Goal: Use online tool/utility: Utilize a website feature to perform a specific function

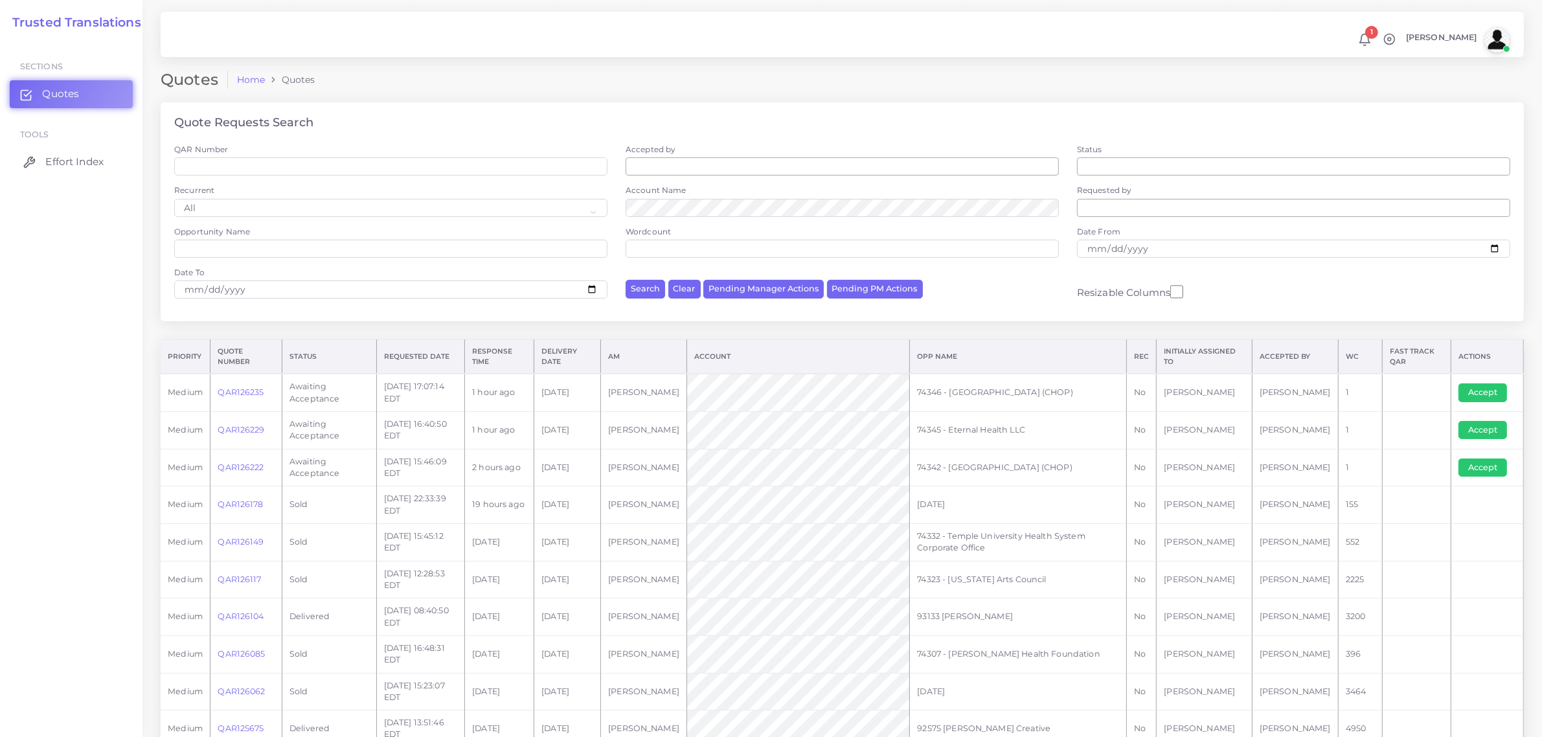
click at [55, 157] on span "Effort Index" at bounding box center [74, 162] width 58 height 14
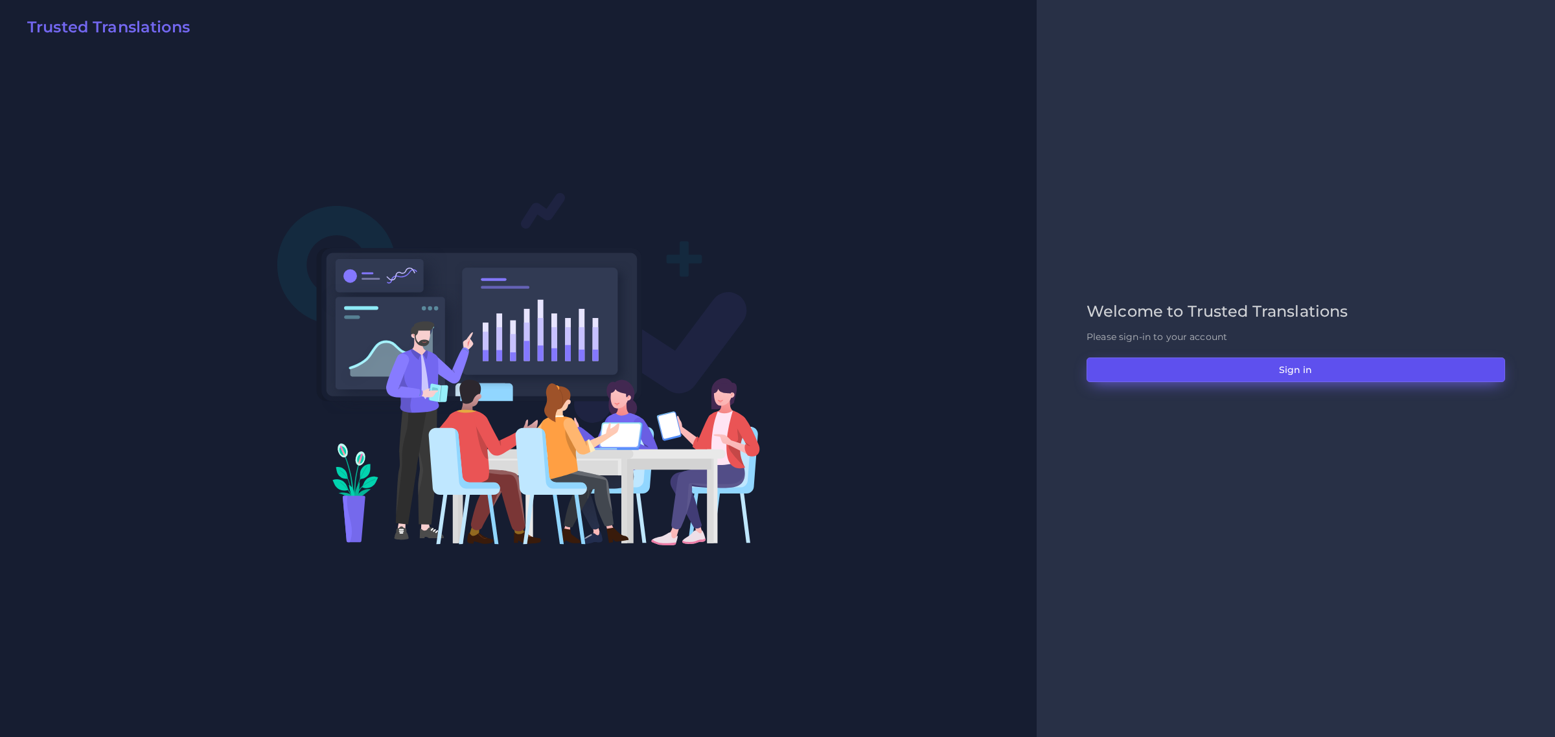
click at [1263, 368] on button "Sign in" at bounding box center [1295, 370] width 418 height 25
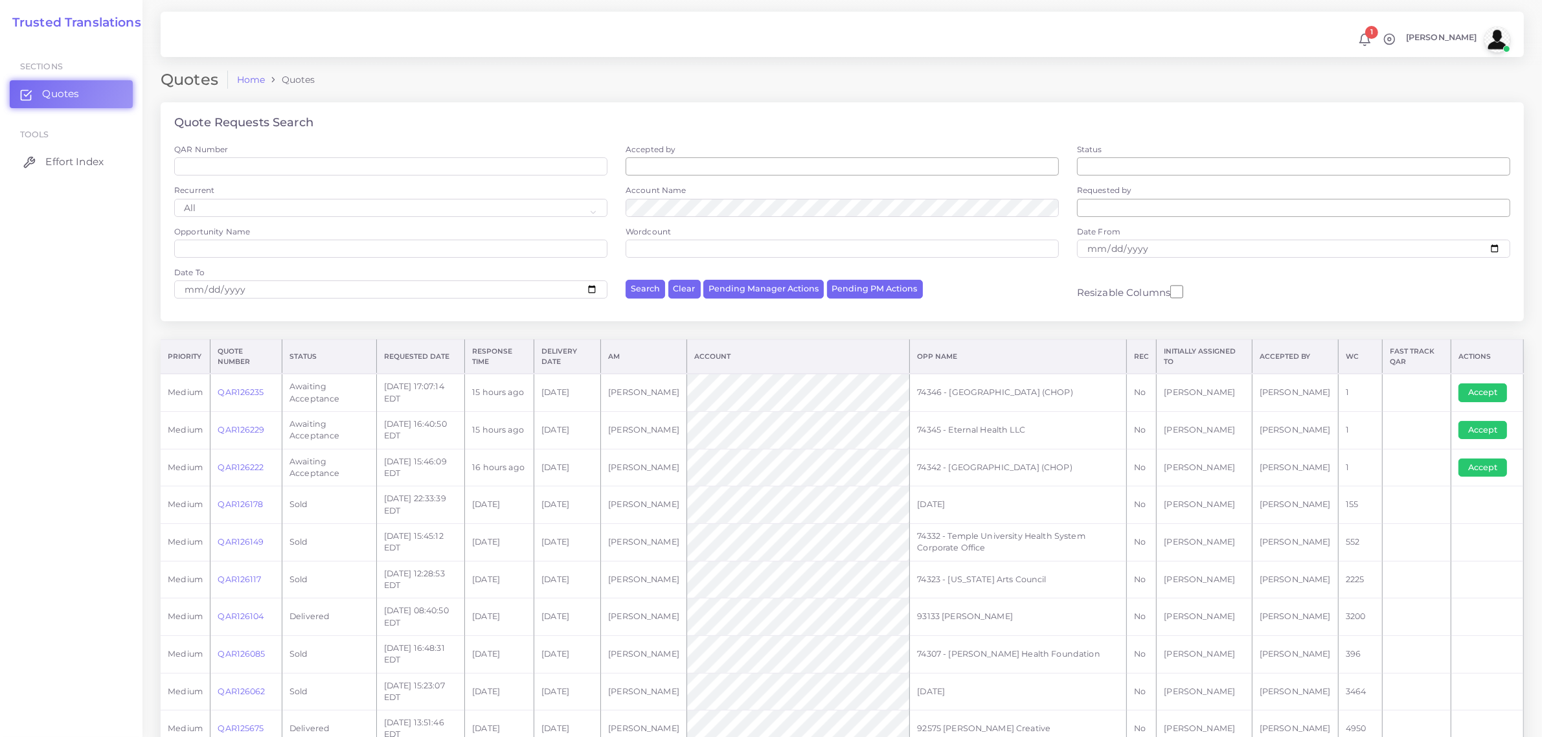
click at [68, 165] on span "Effort Index" at bounding box center [74, 162] width 58 height 14
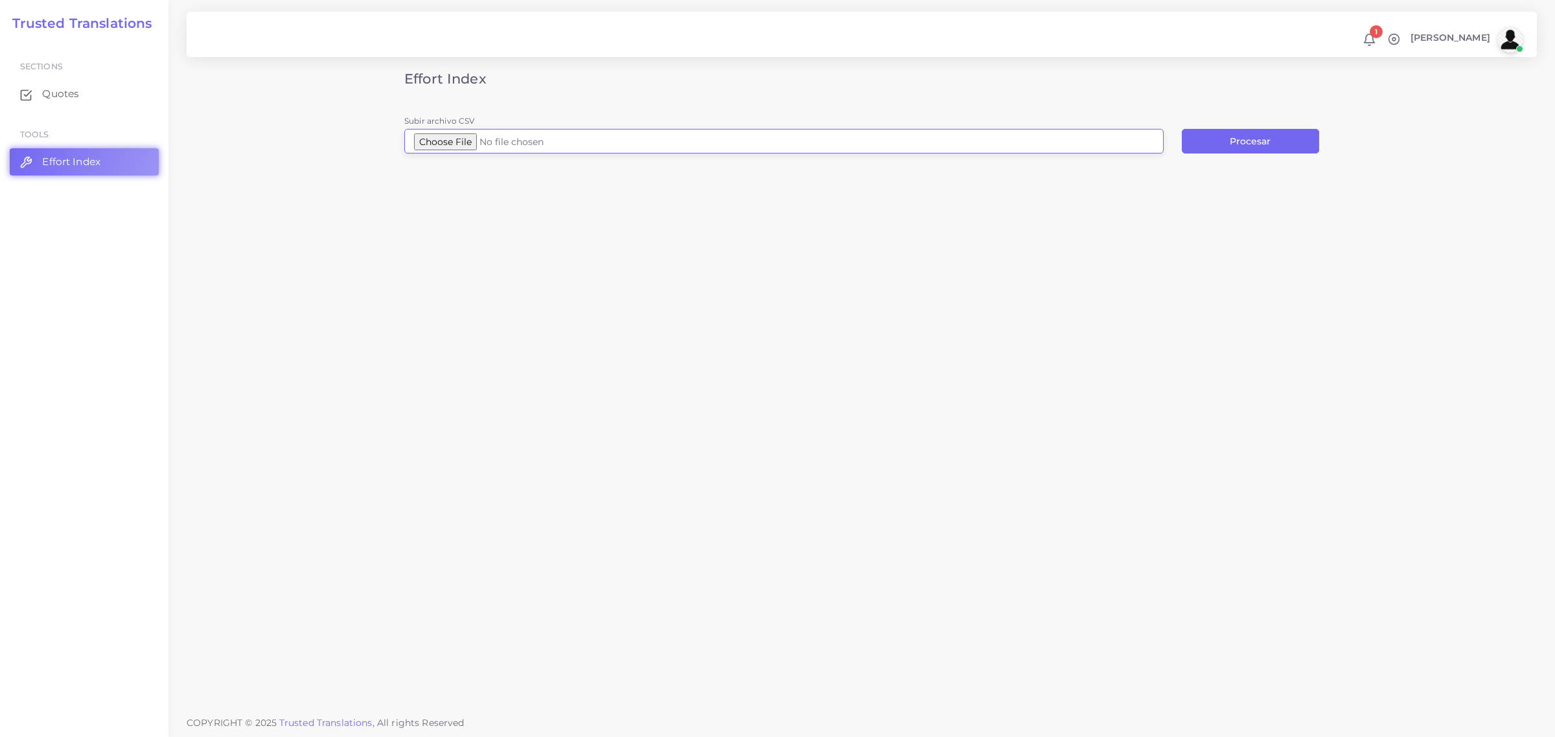
click at [477, 143] on input "Subir archivo CSV" at bounding box center [783, 141] width 759 height 25
type input "C:\fakepath\eHFrys_DietitianBenefit_H3551-004_KHD01_26_M.idml (3).csv"
click at [1263, 141] on button "Procesar" at bounding box center [1250, 141] width 137 height 25
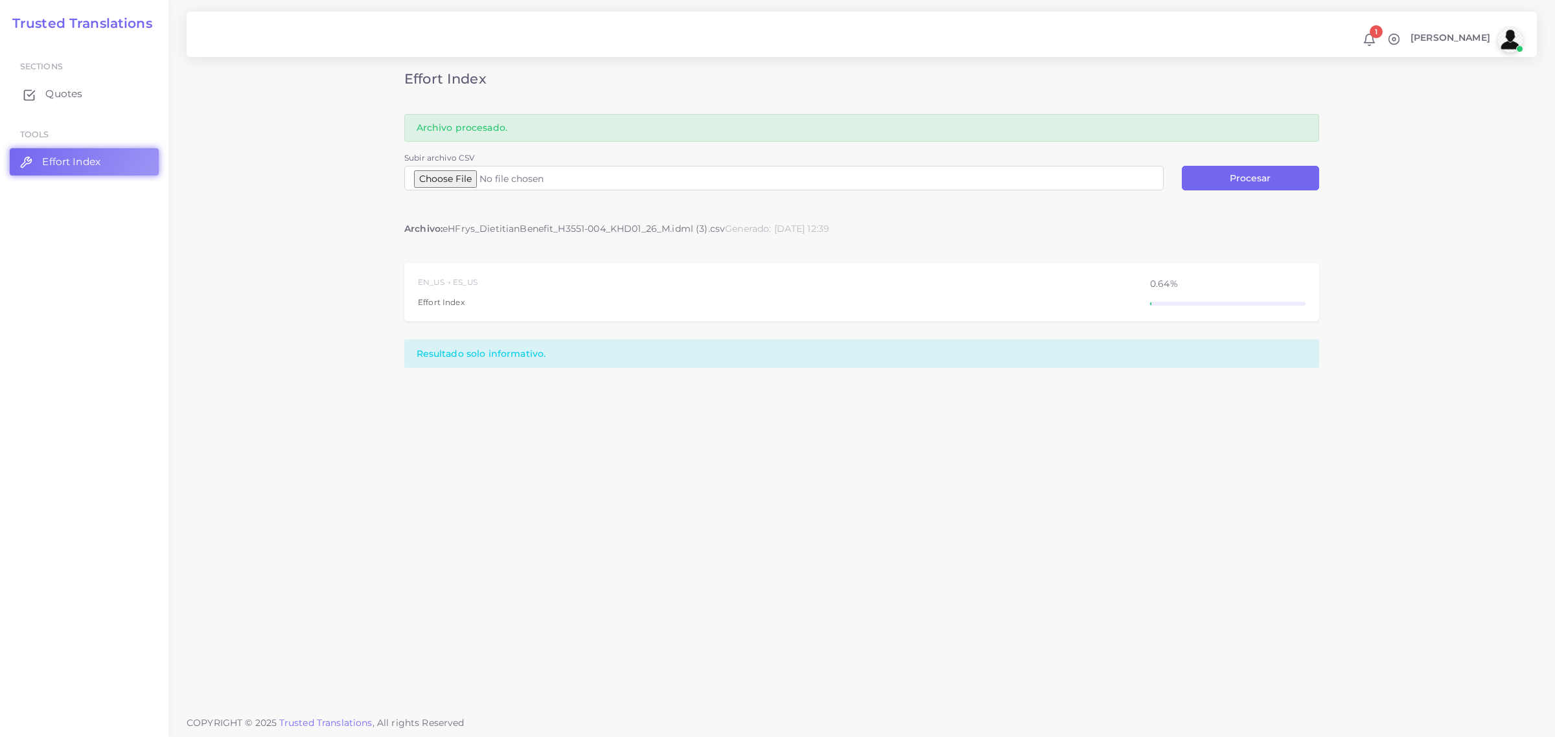
click at [57, 95] on span "Quotes" at bounding box center [63, 94] width 37 height 14
